Goal: Information Seeking & Learning: Learn about a topic

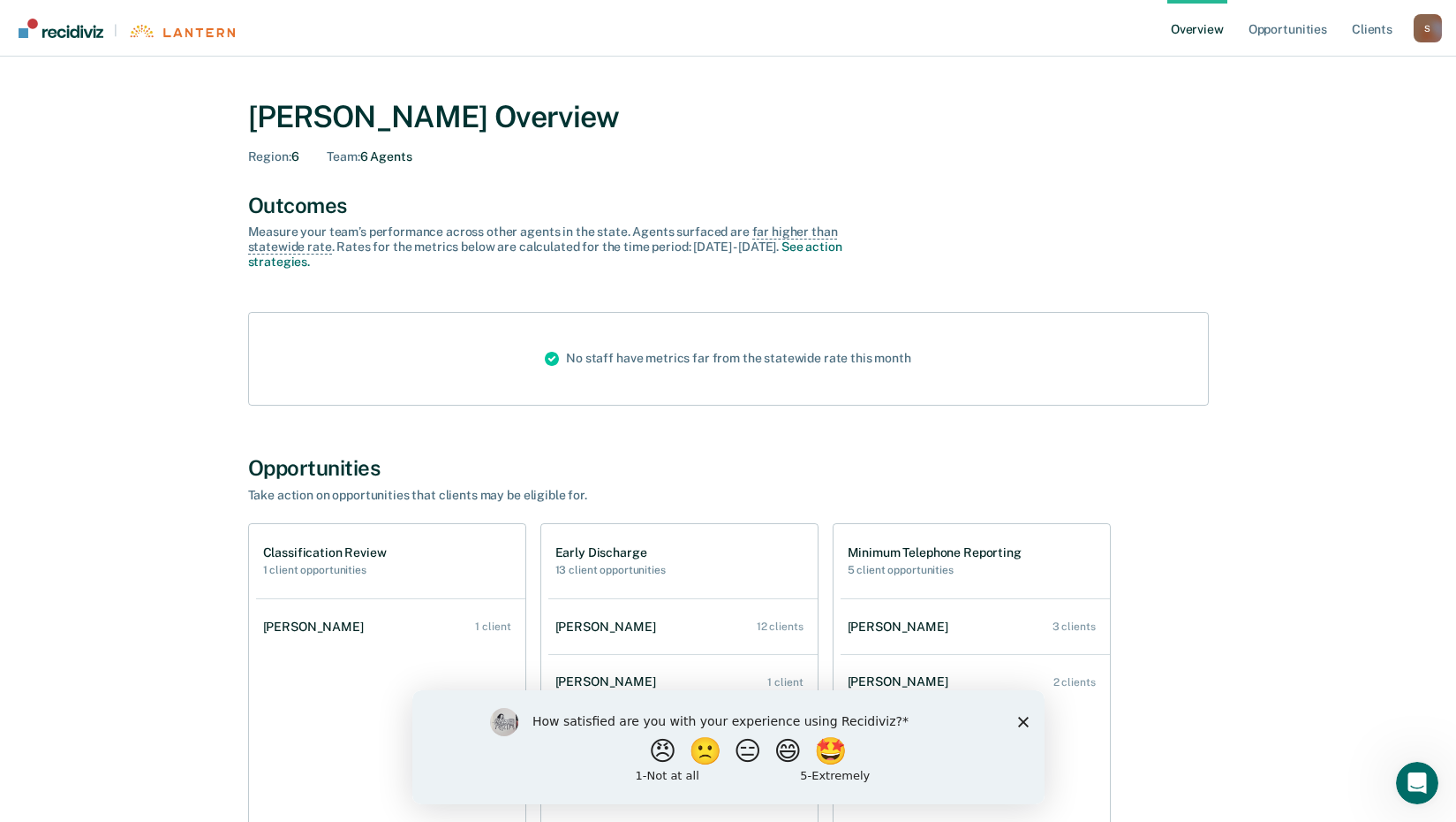
drag, startPoint x: 1025, startPoint y: 718, endPoint x: 1029, endPoint y: 701, distance: 17.5
click at [1025, 717] on polygon "Close survey" at bounding box center [1022, 721] width 10 height 10
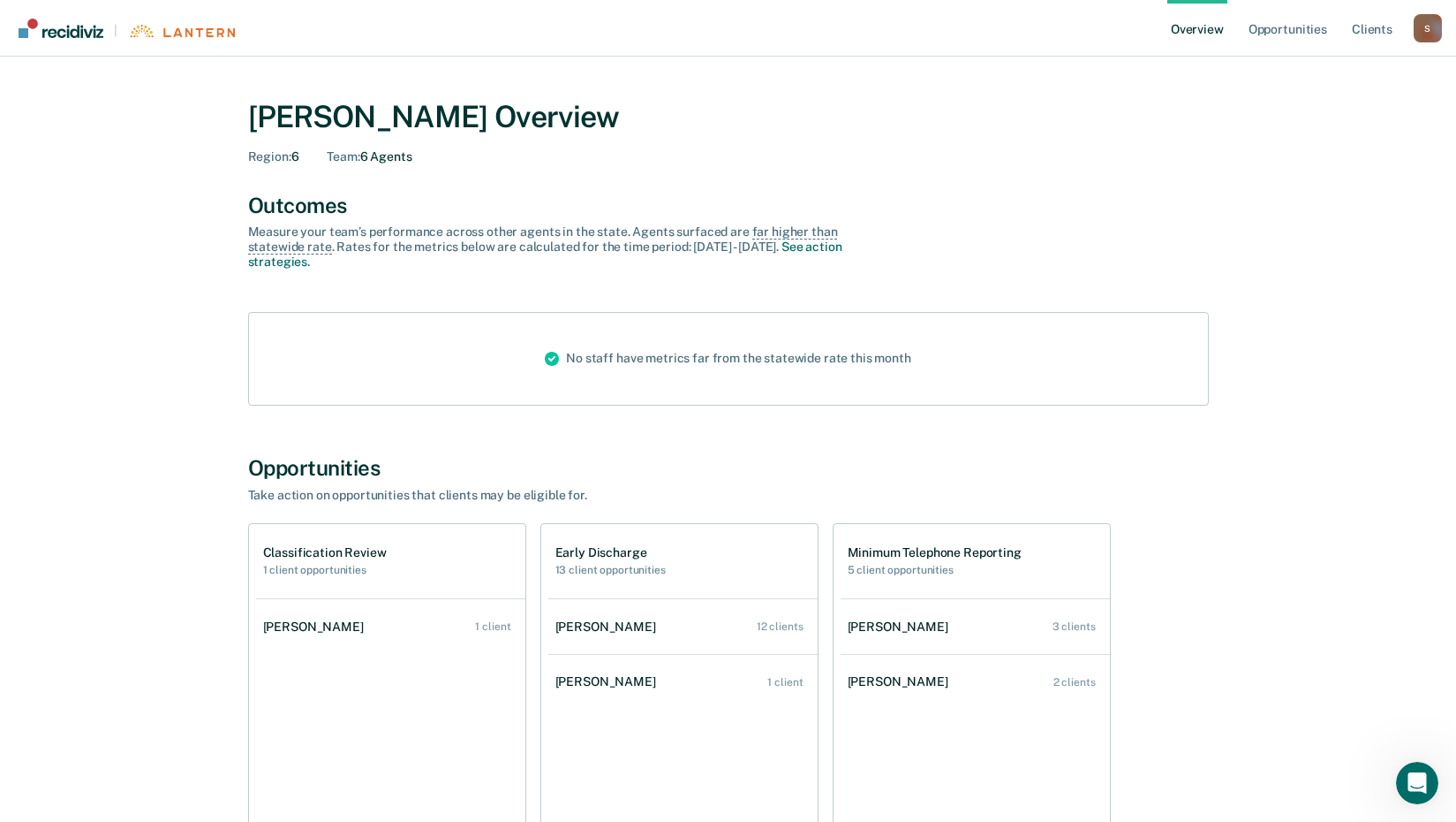
click at [1182, 307] on div "Outcomes Measure your team’s performance across other agent s in the state. Age…" at bounding box center [728, 298] width 961 height 213
